Goal: Information Seeking & Learning: Check status

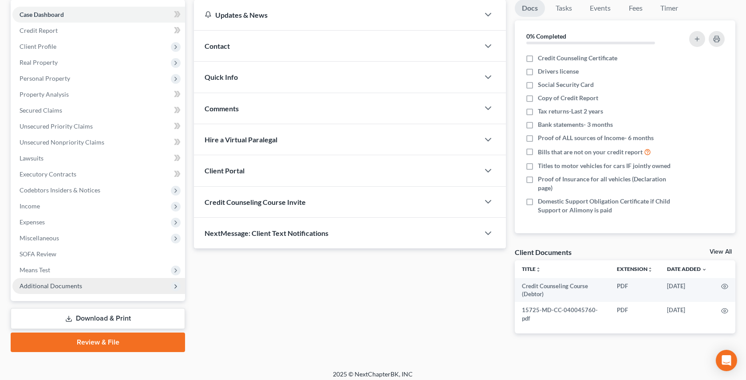
scroll to position [90, 0]
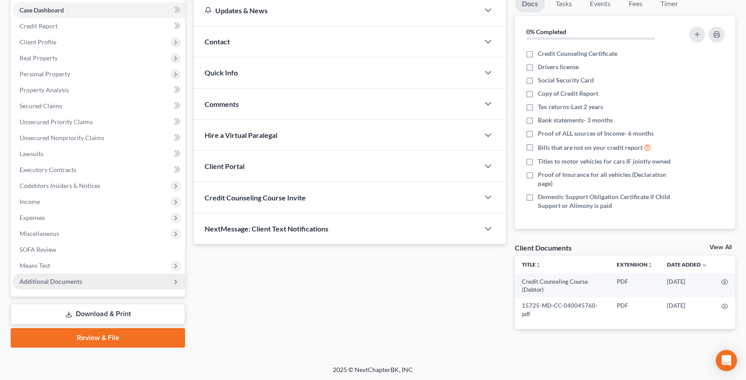
click at [78, 279] on span "Additional Documents" at bounding box center [51, 282] width 63 height 8
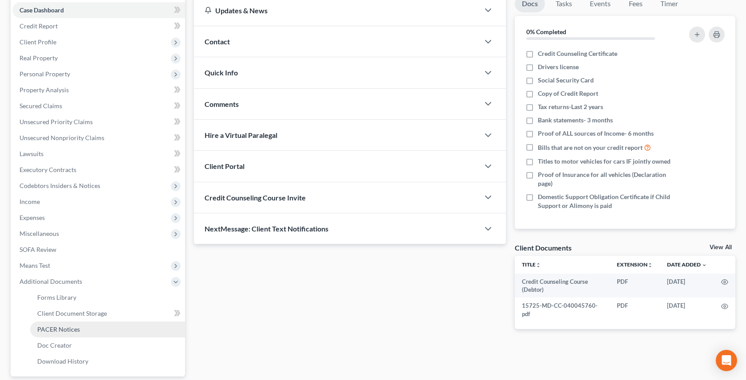
click at [79, 328] on link "PACER Notices" at bounding box center [107, 330] width 155 height 16
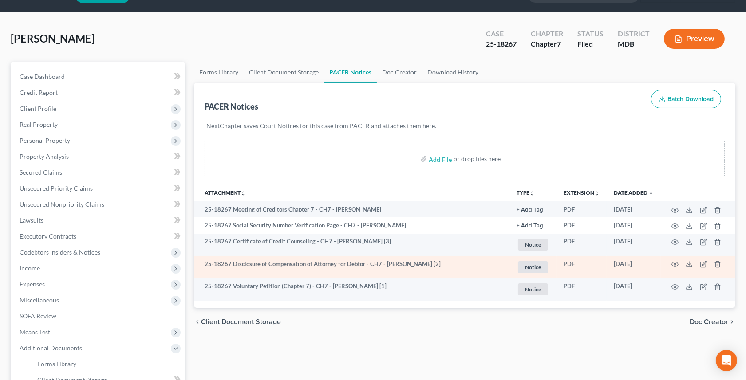
scroll to position [27, 0]
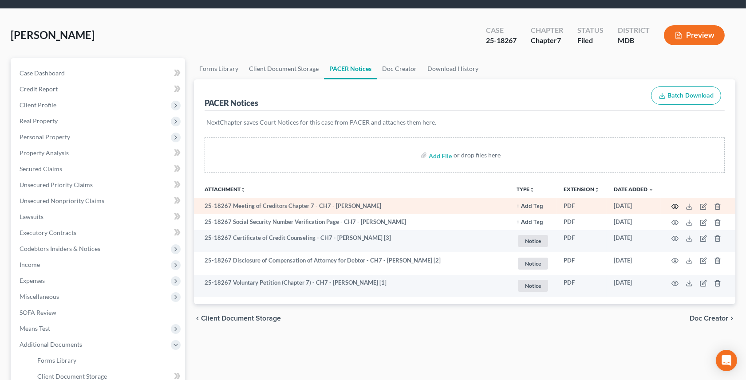
click at [674, 206] on circle "button" at bounding box center [675, 207] width 2 height 2
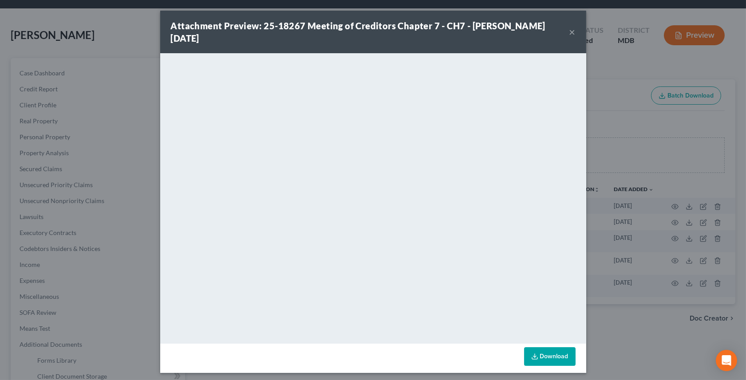
click at [570, 34] on button "×" at bounding box center [572, 32] width 6 height 11
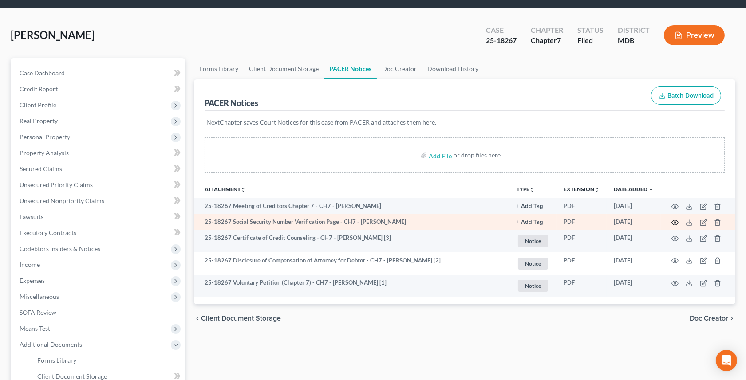
click at [675, 223] on icon "button" at bounding box center [674, 222] width 7 height 7
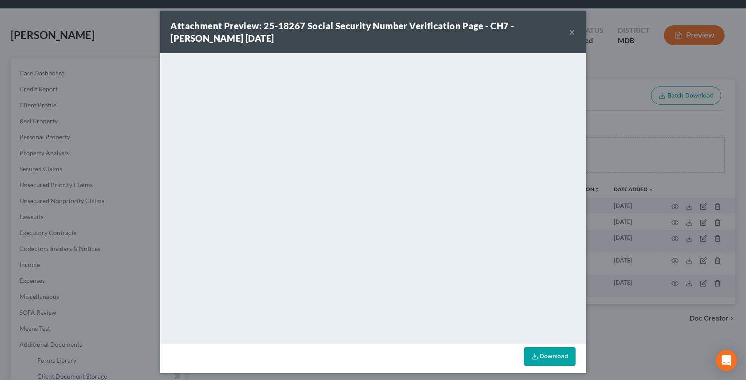
click at [573, 23] on div "Attachment Preview: 25-18267 Social Security Number Verification Page - CH7 - […" at bounding box center [373, 32] width 426 height 43
click at [575, 33] on div "Attachment Preview: 25-18267 Social Security Number Verification Page - CH7 - […" at bounding box center [373, 32] width 426 height 43
click at [572, 33] on button "×" at bounding box center [572, 32] width 6 height 11
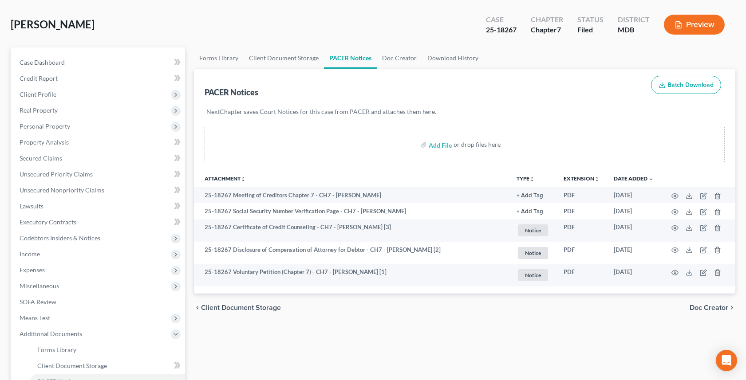
scroll to position [41, 0]
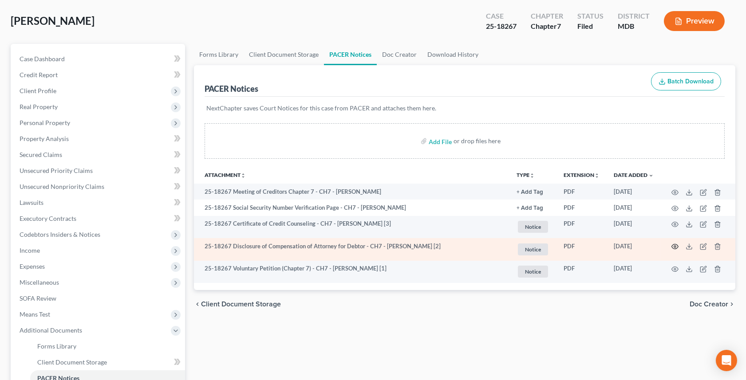
click at [674, 247] on icon "button" at bounding box center [674, 246] width 7 height 7
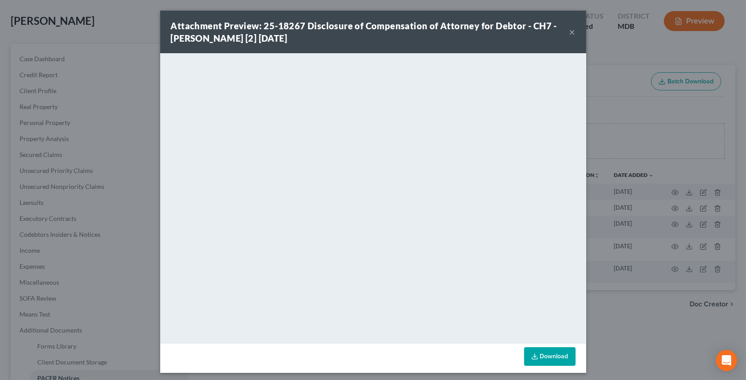
click at [122, 147] on div "Attachment Preview: 25-18267 Disclosure of Compensation of Attorney for Debtor …" at bounding box center [373, 190] width 746 height 380
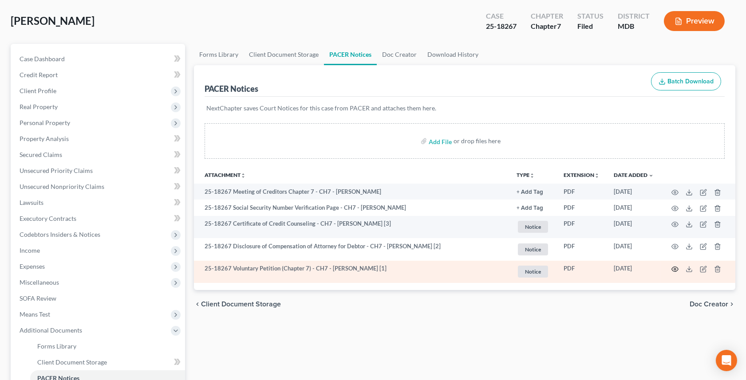
click at [673, 269] on icon "button" at bounding box center [674, 269] width 7 height 7
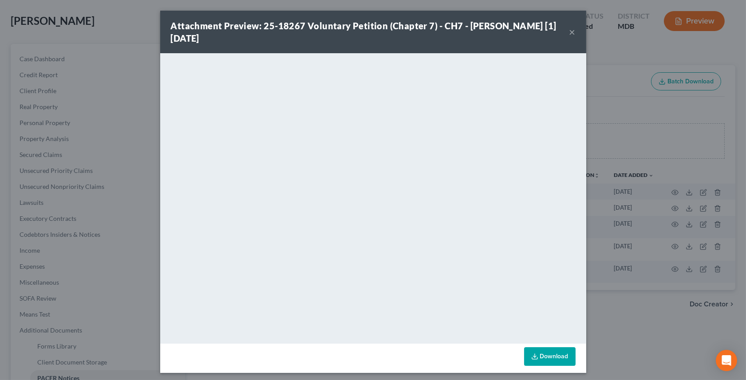
click at [654, 354] on div "Attachment Preview: 25-18267 Voluntary Petition (Chapter 7) - CH7 - [PERSON_NAM…" at bounding box center [373, 190] width 746 height 380
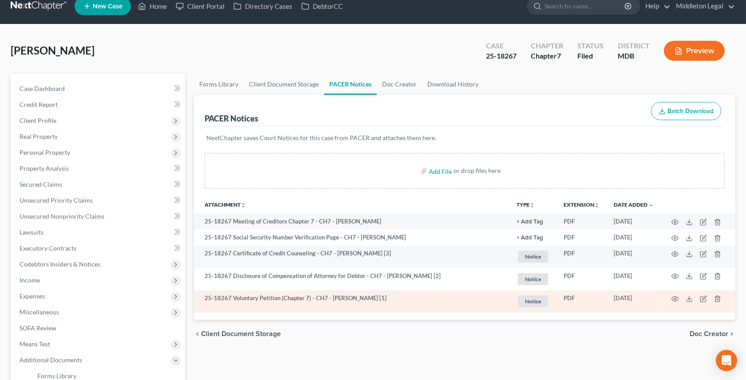
scroll to position [0, 0]
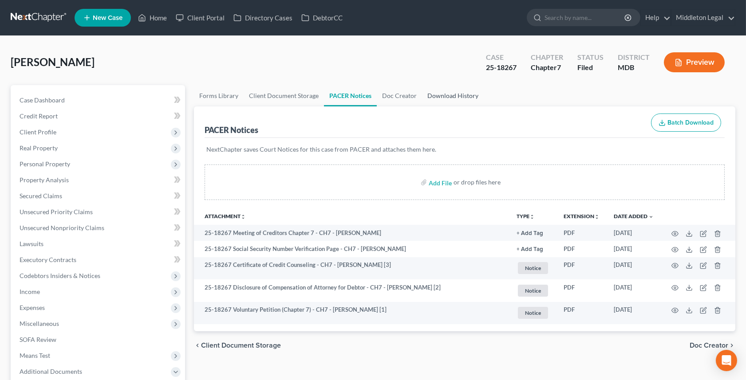
click at [439, 94] on link "Download History" at bounding box center [453, 95] width 62 height 21
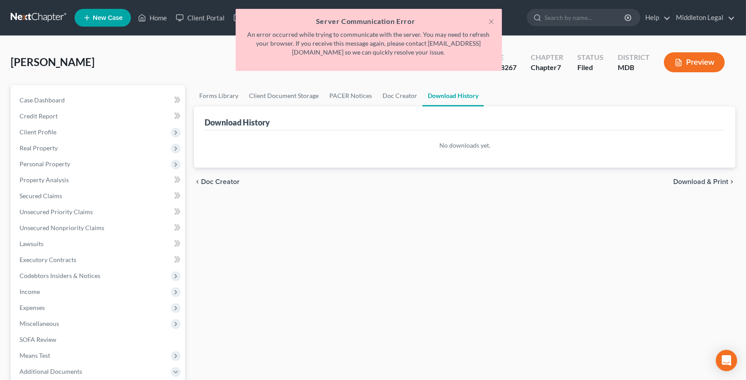
click at [495, 18] on div "× Server Communication Error An error occurred while trying to communicate with…" at bounding box center [369, 40] width 266 height 62
click at [492, 20] on button "×" at bounding box center [491, 21] width 6 height 11
